Goal: Task Accomplishment & Management: Use online tool/utility

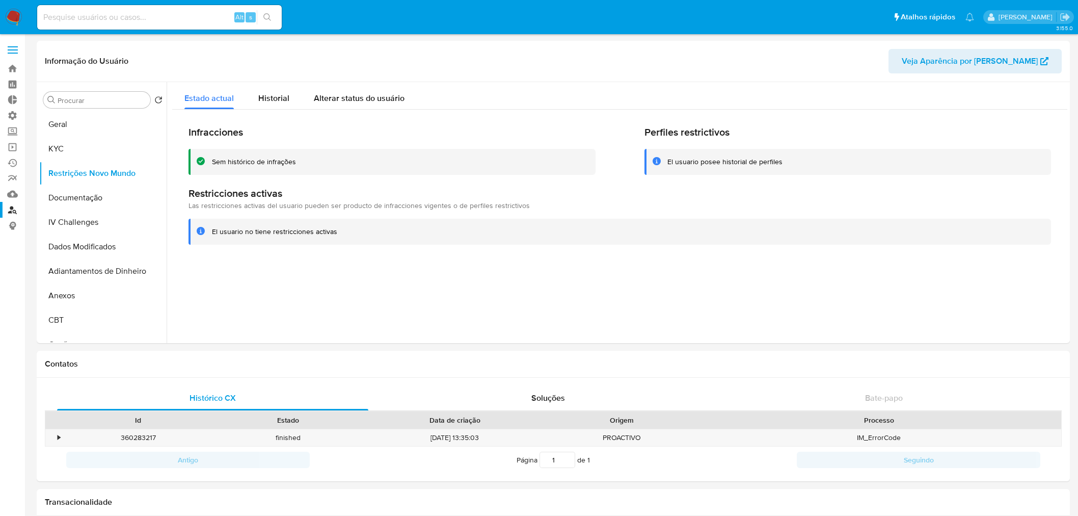
select select "10"
click at [11, 148] on link "Operações em massa" at bounding box center [60, 147] width 121 height 16
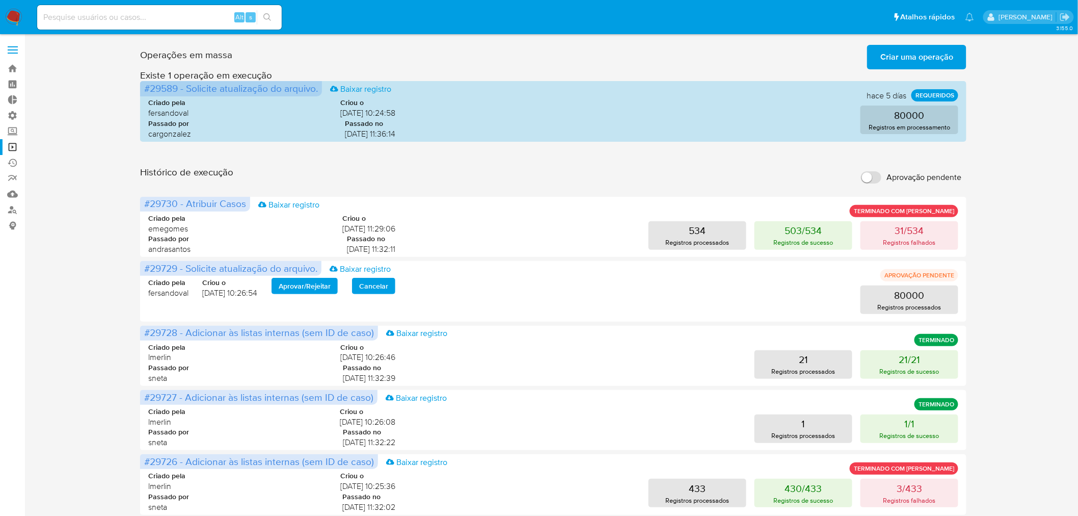
click at [870, 176] on input "Aprovação pendente" at bounding box center [871, 177] width 20 height 12
checkbox input "true"
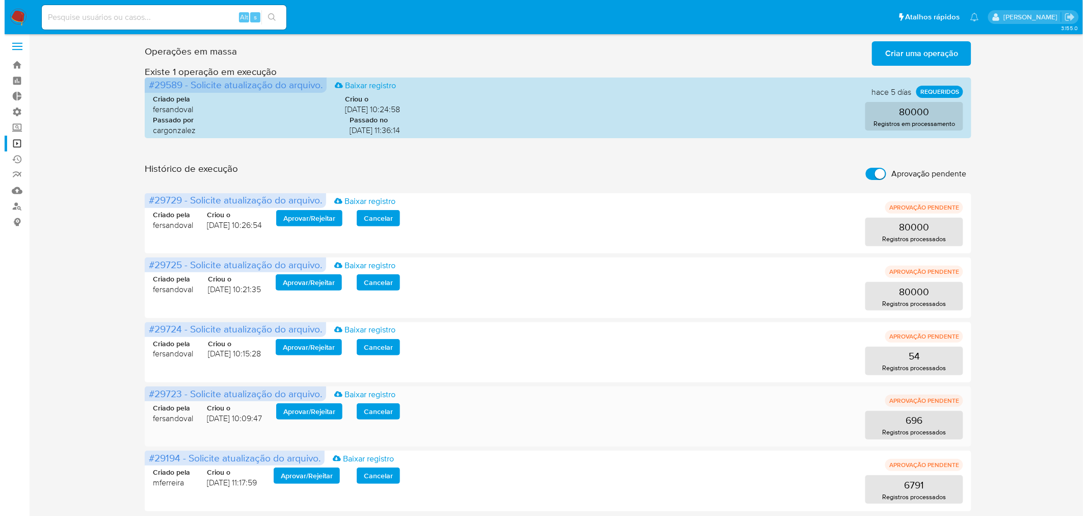
scroll to position [5, 0]
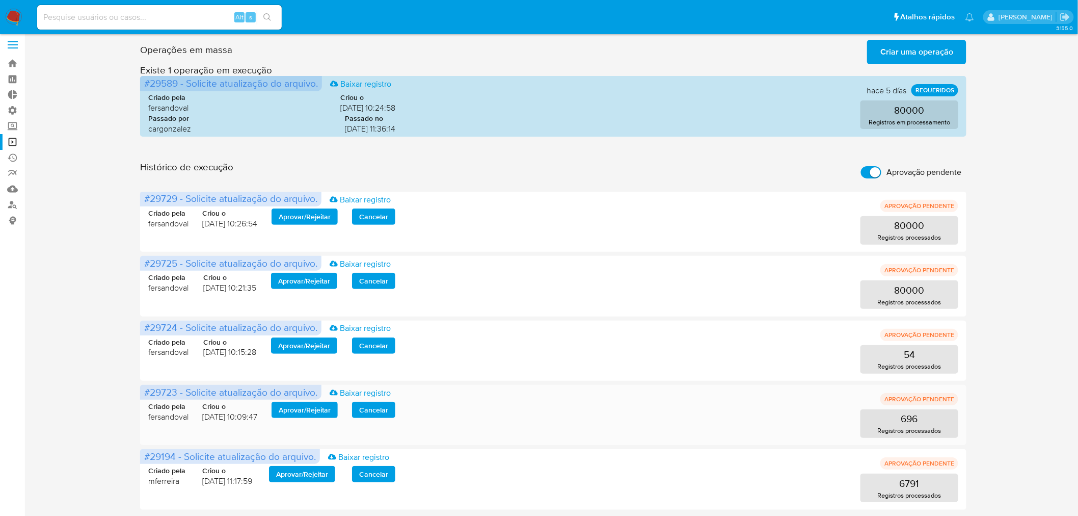
click at [331, 408] on span "Aprovar / Rejeitar" at bounding box center [305, 410] width 52 height 14
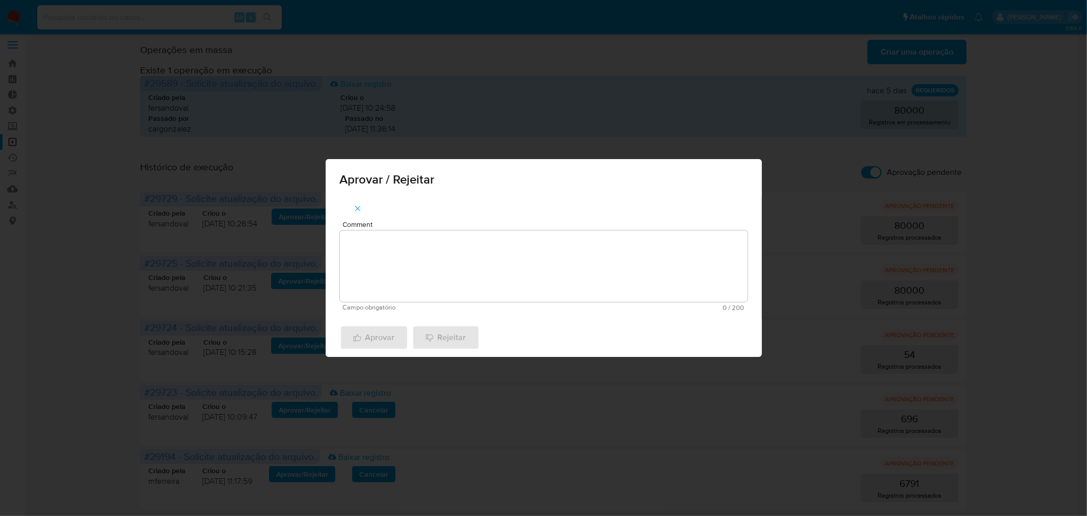
click at [406, 257] on textarea "Comment" at bounding box center [544, 265] width 408 height 71
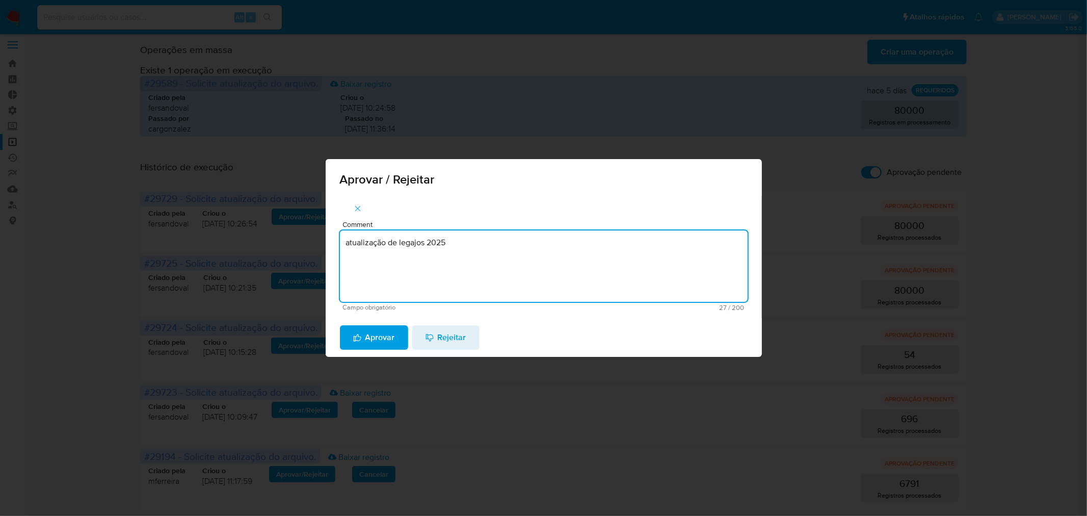
click at [419, 246] on textarea "atualização de legajos 2025" at bounding box center [544, 265] width 408 height 71
type textarea "atualização de legajos 2025"
click at [391, 328] on span "Aprovar" at bounding box center [374, 337] width 42 height 22
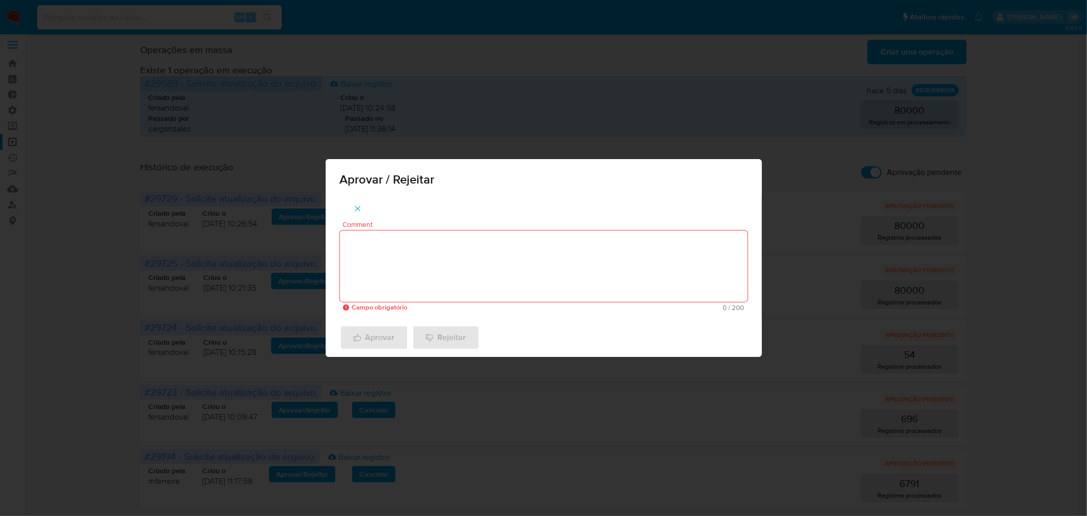
scroll to position [0, 0]
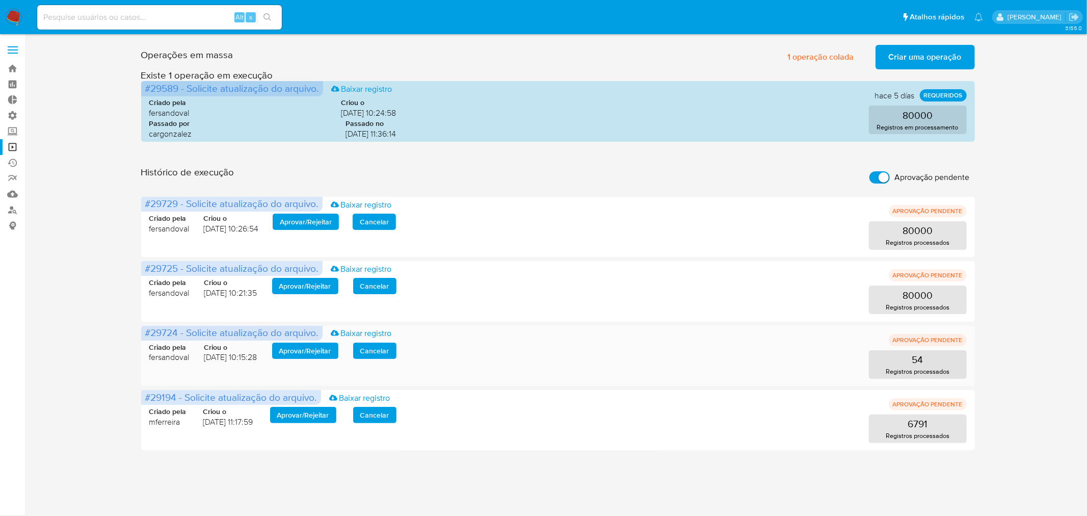
click at [298, 344] on span "Aprovar / Rejeitar" at bounding box center [305, 350] width 52 height 14
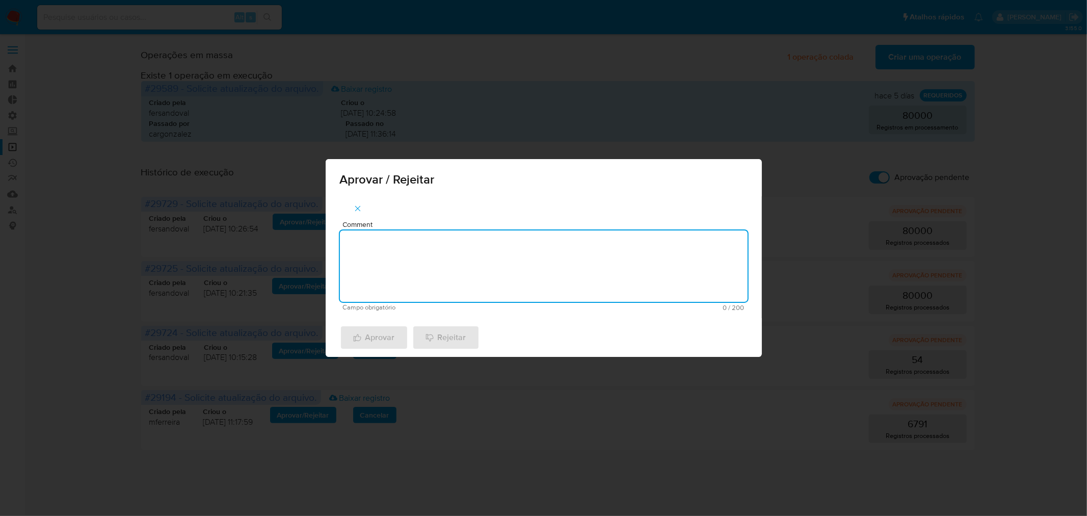
click at [425, 255] on textarea "Comment" at bounding box center [544, 265] width 408 height 71
paste textarea "atualização de legajos 2025"
type textarea "atualização de legajos 2025"
click at [373, 334] on span "Aprovar" at bounding box center [374, 337] width 42 height 22
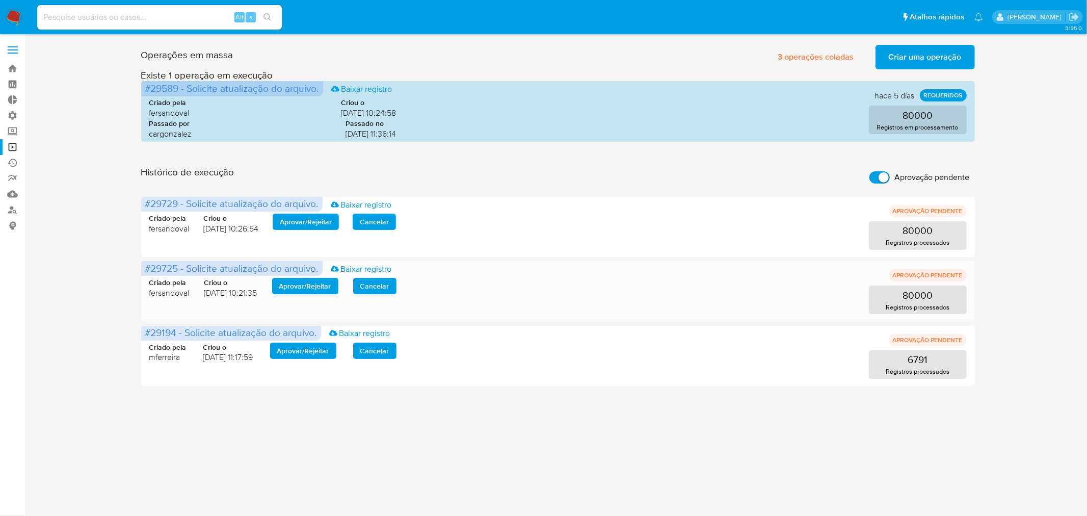
click at [330, 287] on span "Aprovar / Rejeitar" at bounding box center [305, 286] width 52 height 14
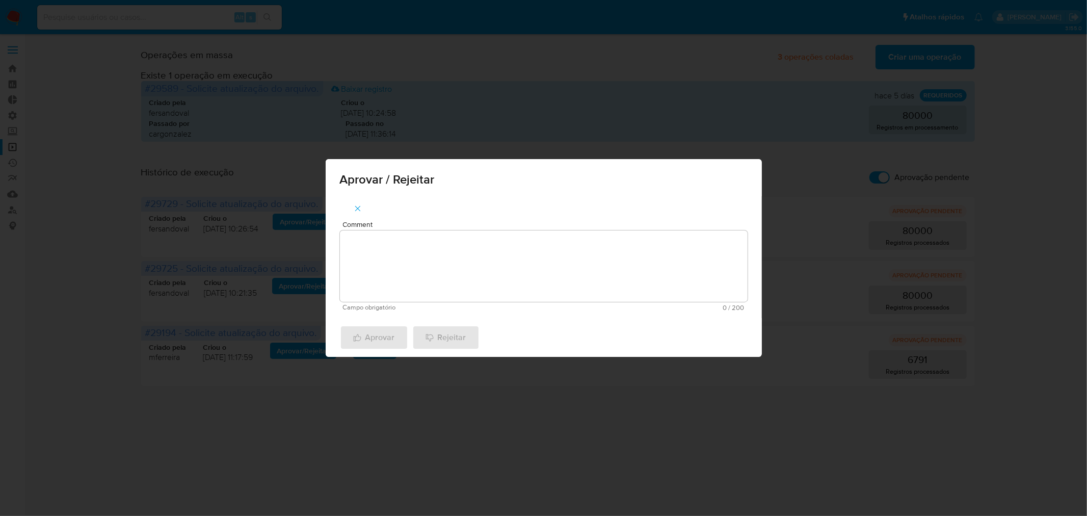
click at [399, 263] on textarea "Comment" at bounding box center [544, 265] width 408 height 71
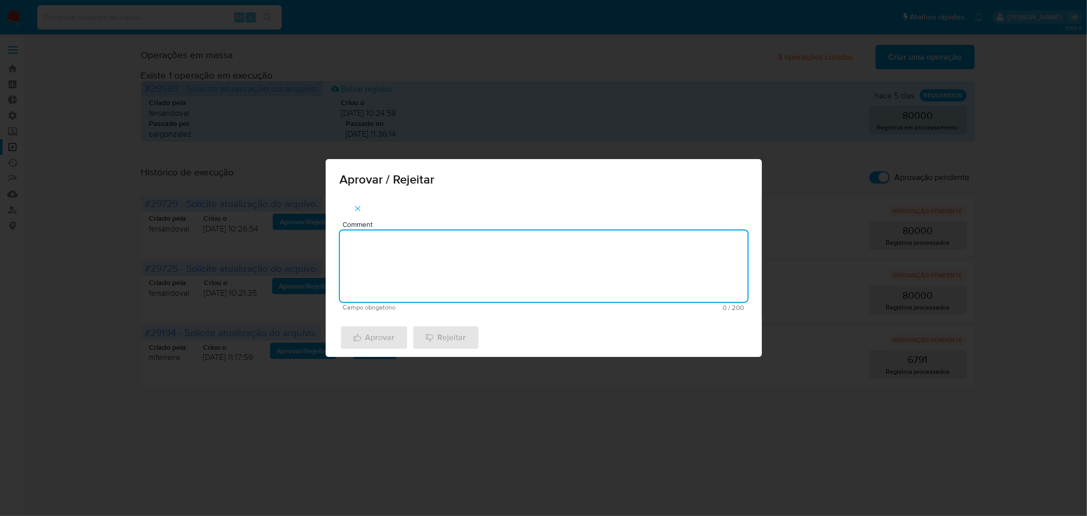
paste textarea "atualização de legajos 2025"
type textarea "atualização de legajos 2025"
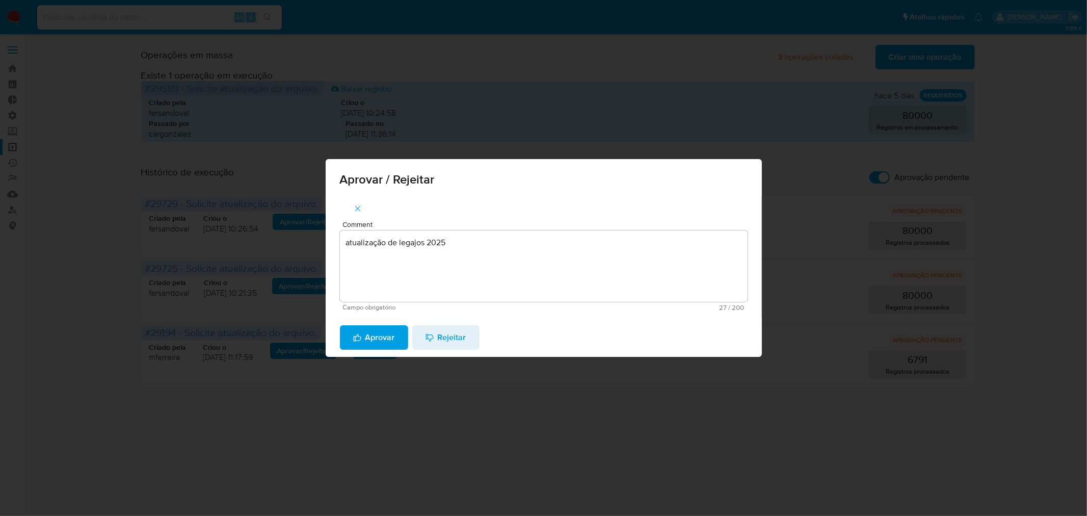
click at [370, 337] on span "Aprovar" at bounding box center [374, 337] width 42 height 22
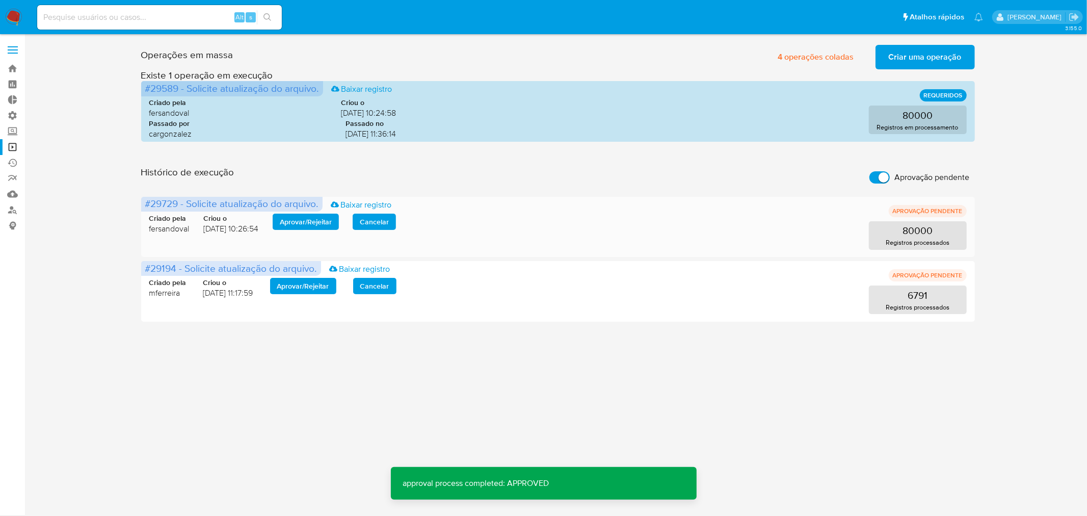
click at [299, 217] on span "Aprovar / Rejeitar" at bounding box center [306, 222] width 52 height 14
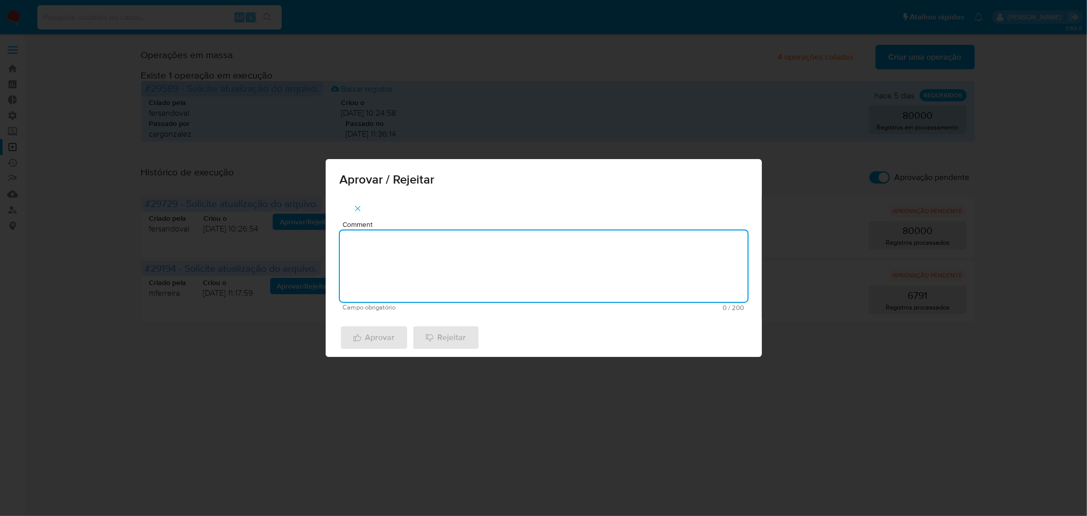
click at [391, 253] on textarea "Comment" at bounding box center [544, 265] width 408 height 71
paste textarea "atualização de legajos 2025"
type textarea "atualização de legajos 2025"
click at [361, 334] on span "Aprovar" at bounding box center [374, 337] width 42 height 22
